Goal: Find specific page/section: Find specific page/section

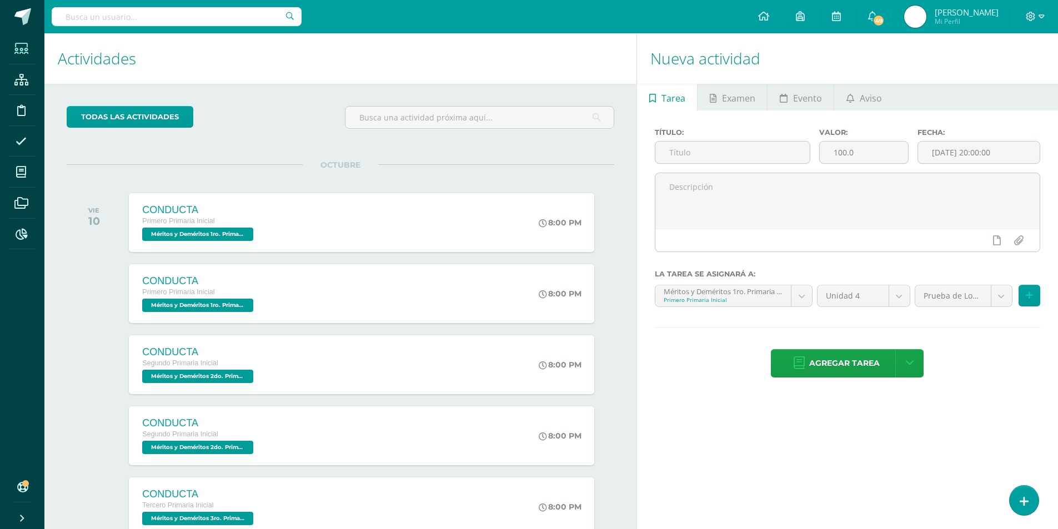
click at [15, 58] on span at bounding box center [21, 48] width 25 height 25
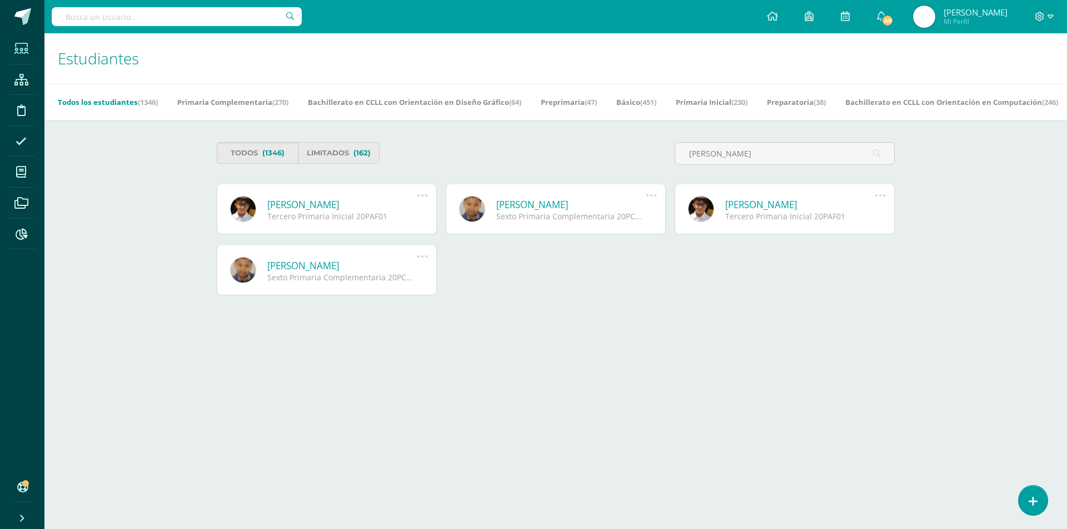
type input "Pablo Alejandro Ariza"
click at [327, 203] on link "Pablo Alejandro Ariza Franco" at bounding box center [341, 204] width 149 height 13
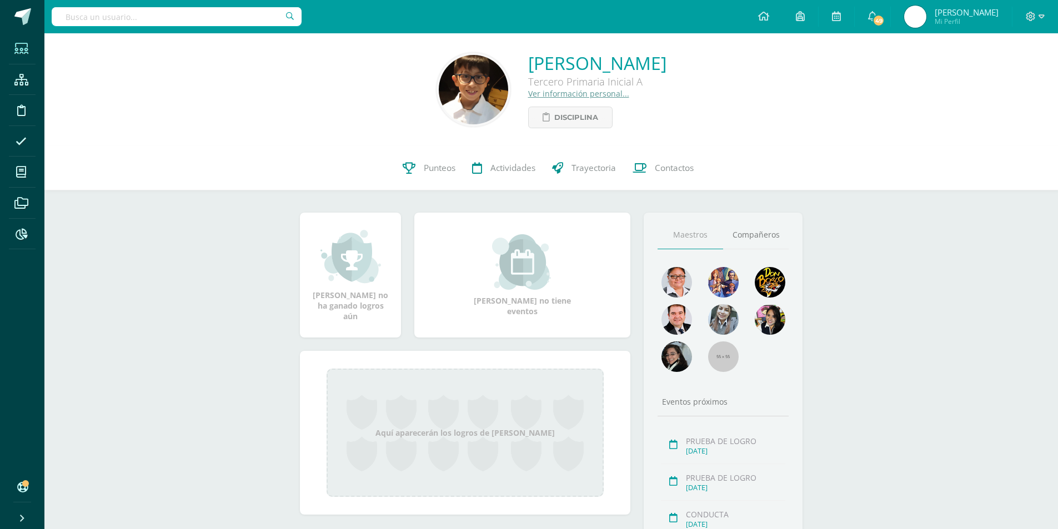
click at [17, 49] on icon at bounding box center [21, 48] width 14 height 11
